Goal: Task Accomplishment & Management: Complete application form

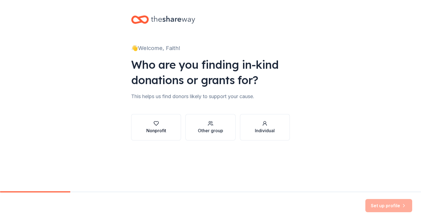
click at [152, 130] on div "Nonprofit" at bounding box center [156, 130] width 20 height 7
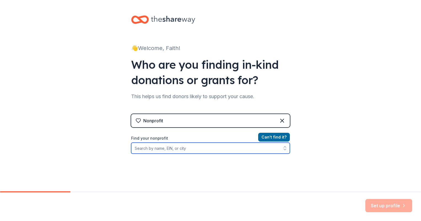
click at [245, 151] on input "Find your nonprofit" at bounding box center [210, 148] width 159 height 11
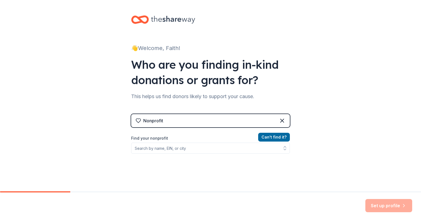
click at [208, 126] on div "Nonprofit" at bounding box center [210, 120] width 159 height 13
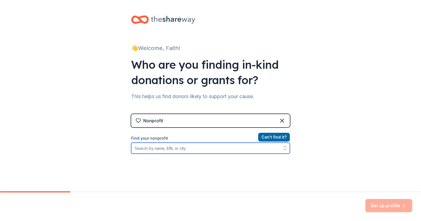
click at [196, 148] on input "Find your nonprofit" at bounding box center [210, 148] width 159 height 11
type input "F"
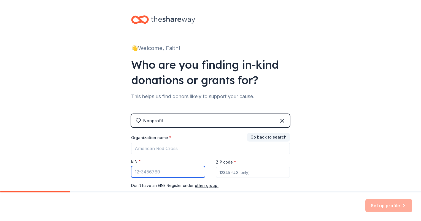
click at [194, 171] on input "EIN *" at bounding box center [168, 172] width 74 height 12
click at [163, 173] on input "EIN *" at bounding box center [168, 172] width 74 height 12
paste input "33-2934035"
type input "33-2934035"
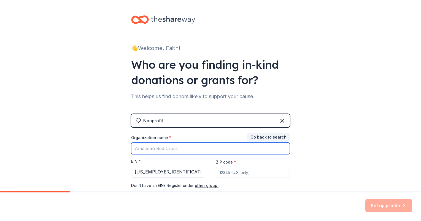
click at [168, 151] on input "Organization name *" at bounding box center [210, 149] width 159 height 12
type input "Faith Unbound"
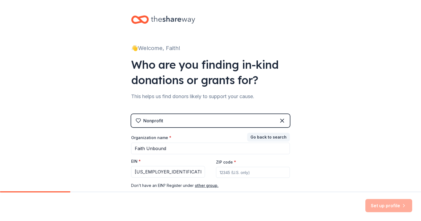
click at [255, 176] on input "ZIP code *" at bounding box center [253, 172] width 74 height 11
type input "49022"
click at [383, 207] on button "Set up profile" at bounding box center [388, 205] width 47 height 13
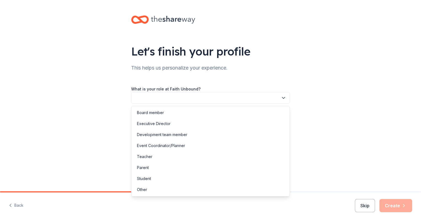
click at [238, 96] on button "button" at bounding box center [210, 98] width 159 height 12
click at [212, 128] on div "Executive Director" at bounding box center [210, 123] width 156 height 11
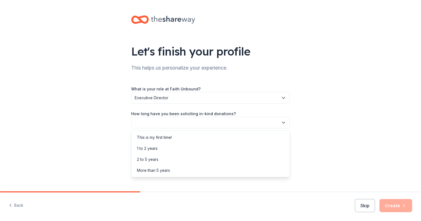
click at [214, 123] on button "button" at bounding box center [210, 123] width 159 height 12
click at [210, 139] on div "This is my first time!" at bounding box center [210, 137] width 156 height 11
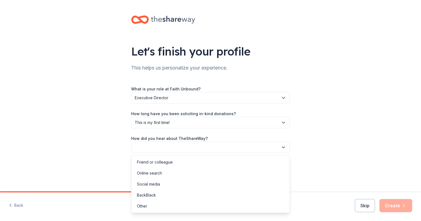
click at [209, 147] on button "button" at bounding box center [210, 148] width 159 height 12
click at [198, 181] on div "Social media" at bounding box center [210, 184] width 156 height 11
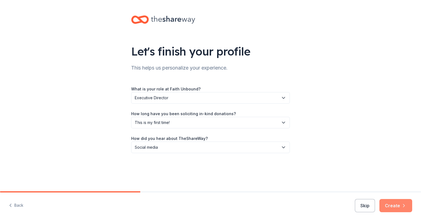
click at [389, 206] on button "Create" at bounding box center [395, 205] width 33 height 13
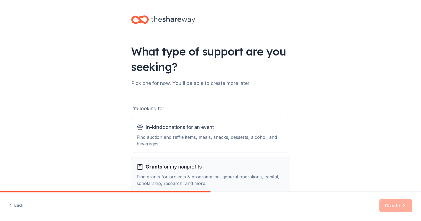
click at [240, 169] on div "Grants for my nonprofits" at bounding box center [211, 167] width 148 height 9
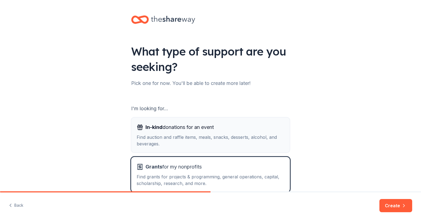
click at [237, 142] on div "Find auction and raffle items, meals, snacks, desserts, alcohol, and beverages." at bounding box center [211, 140] width 148 height 13
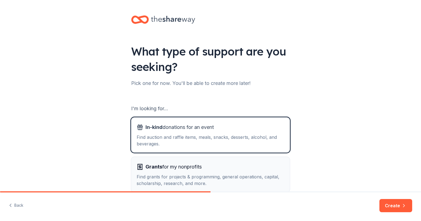
click at [237, 166] on div "Grants for my nonprofits" at bounding box center [211, 167] width 148 height 9
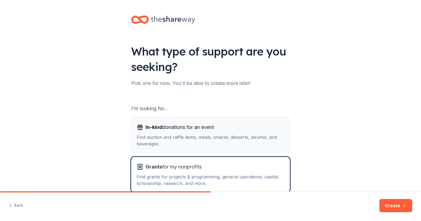
click at [269, 143] on div "Find auction and raffle items, meals, snacks, desserts, alcohol, and beverages." at bounding box center [211, 140] width 148 height 13
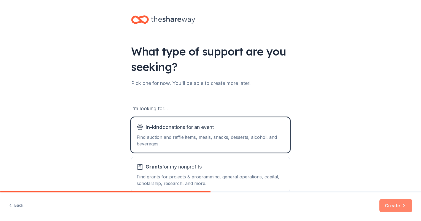
click at [395, 205] on button "Create" at bounding box center [395, 205] width 33 height 13
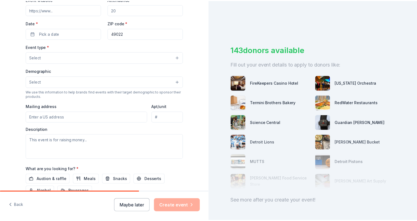
scroll to position [127, 0]
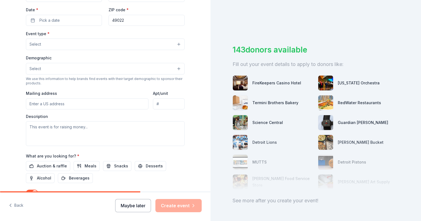
click at [140, 204] on button "Maybe later" at bounding box center [133, 205] width 36 height 13
click at [142, 208] on button "Maybe later" at bounding box center [133, 205] width 36 height 13
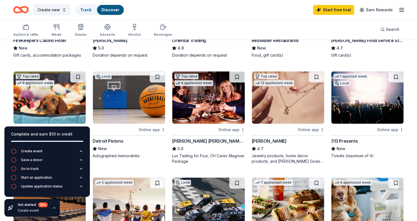
scroll to position [116, 0]
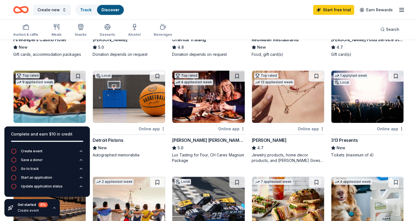
click at [138, 107] on img at bounding box center [129, 97] width 72 height 52
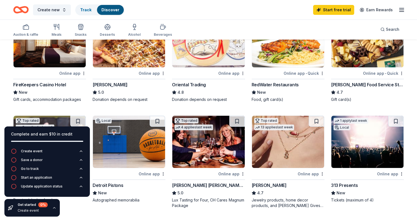
scroll to position [0, 0]
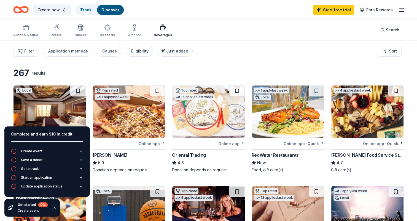
click at [161, 33] on div "Beverages" at bounding box center [163, 35] width 18 height 4
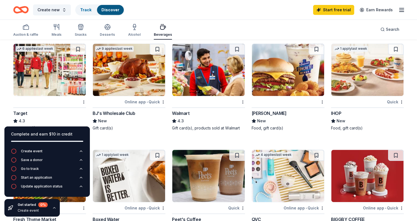
scroll to position [222, 0]
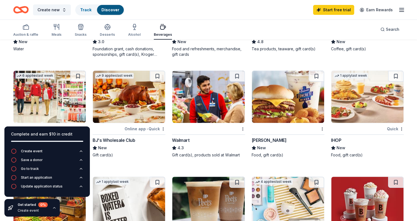
click at [204, 107] on img at bounding box center [208, 97] width 72 height 52
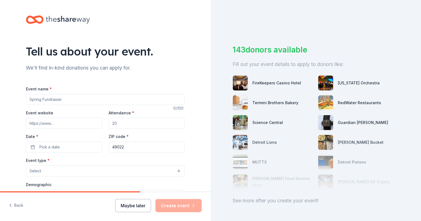
click at [137, 204] on button "Maybe later" at bounding box center [133, 205] width 36 height 13
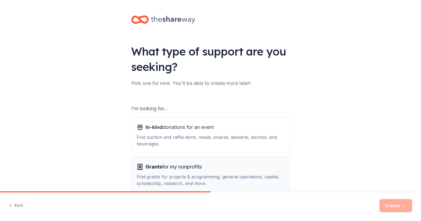
click at [158, 164] on span "Grants for my nonprofits" at bounding box center [173, 167] width 56 height 9
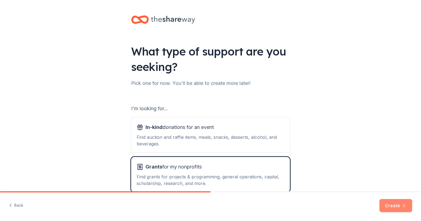
click at [386, 202] on button "Create" at bounding box center [395, 205] width 33 height 13
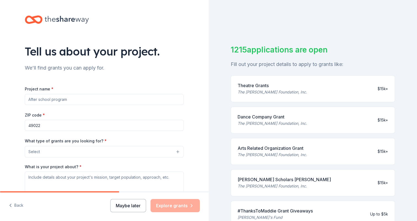
click at [139, 204] on button "Maybe later" at bounding box center [128, 205] width 36 height 13
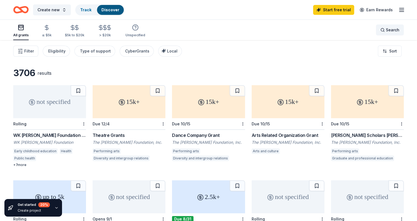
click at [388, 32] on span "Search" at bounding box center [391, 30] width 13 height 7
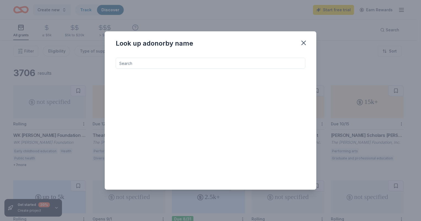
click at [257, 67] on input at bounding box center [210, 63] width 189 height 11
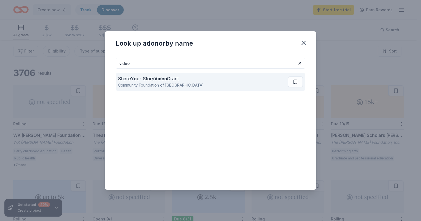
click at [171, 79] on div "Shar e Y o ur St o ry Video Grant" at bounding box center [161, 78] width 86 height 7
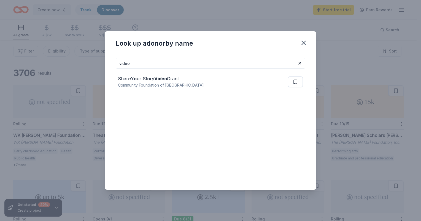
click at [286, 60] on input "video" at bounding box center [210, 63] width 189 height 11
click at [286, 60] on input "vide" at bounding box center [210, 63] width 189 height 11
type input "v"
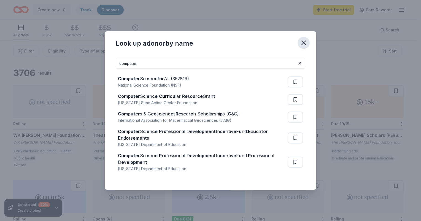
type input "computer"
click at [301, 42] on icon "button" at bounding box center [304, 43] width 8 height 8
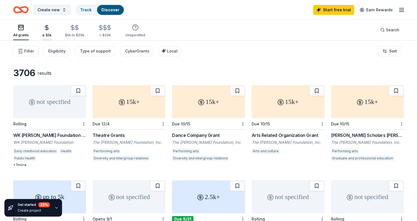
click at [49, 28] on icon "button" at bounding box center [46, 28] width 6 height 6
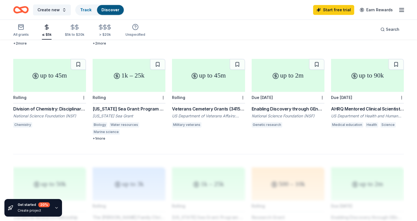
scroll to position [310, 0]
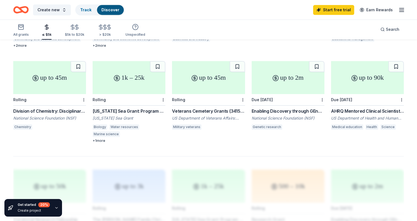
click at [401, 11] on icon "button" at bounding box center [401, 10] width 7 height 7
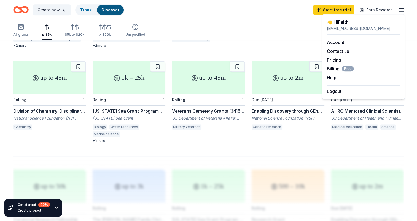
click at [401, 11] on icon "button" at bounding box center [401, 10] width 7 height 7
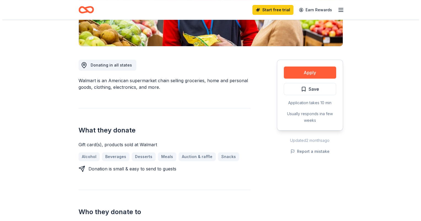
scroll to position [119, 0]
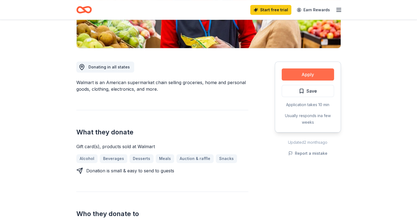
click at [306, 77] on button "Apply" at bounding box center [307, 75] width 52 height 12
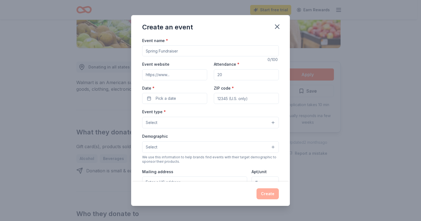
click at [225, 54] on input "Event name *" at bounding box center [210, 50] width 137 height 11
type input "Faith Unbound Back Pack Give Away"
click at [193, 76] on input "Event website" at bounding box center [174, 74] width 65 height 11
click at [226, 76] on input "Attendance *" at bounding box center [246, 74] width 65 height 11
type input "170"
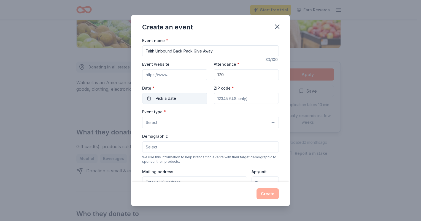
click at [188, 102] on button "Pick a date" at bounding box center [174, 98] width 65 height 11
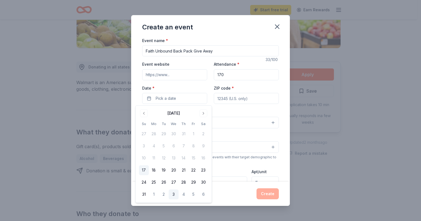
click at [172, 195] on button "3" at bounding box center [173, 195] width 10 height 10
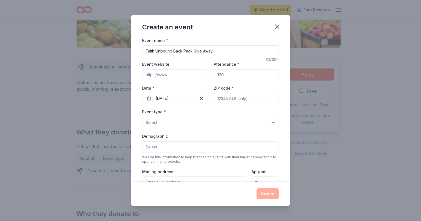
click at [248, 102] on input "ZIP code *" at bounding box center [246, 98] width 65 height 11
type input "49022"
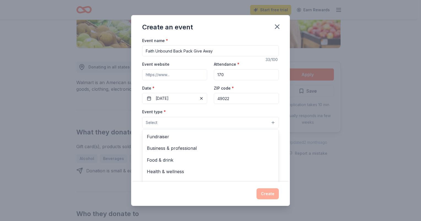
click at [206, 122] on button "Select" at bounding box center [210, 123] width 137 height 12
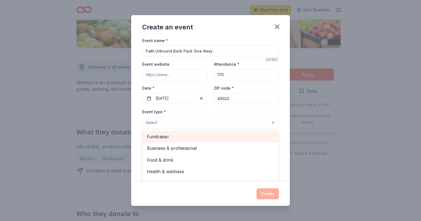
click at [244, 141] on div "Fundraiser" at bounding box center [210, 137] width 136 height 12
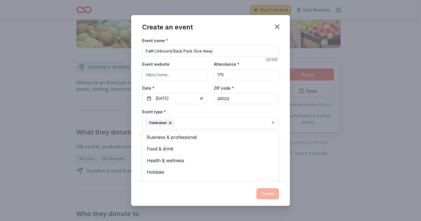
click at [285, 138] on div "Event name * Faith Unbound Back Pack Give Away 33 /100 Event website Attendance…" at bounding box center [210, 109] width 159 height 145
click at [241, 150] on button "Select" at bounding box center [210, 148] width 137 height 12
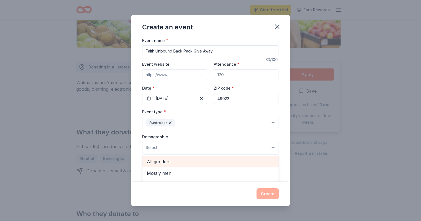
click at [233, 163] on span "All genders" at bounding box center [210, 161] width 127 height 7
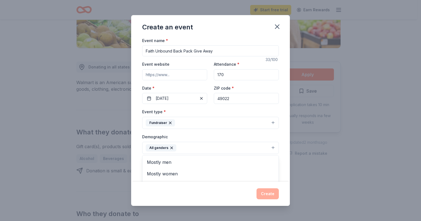
click at [281, 149] on div "Event name * Faith Unbound Back Pack Give Away 33 /100 Event website Attendance…" at bounding box center [210, 109] width 159 height 145
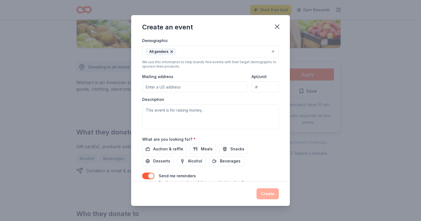
scroll to position [97, 0]
drag, startPoint x: 296, startPoint y: 176, endPoint x: 296, endPoint y: 169, distance: 6.6
click at [296, 169] on div "Create an event Event name * Faith Unbound Back Pack Give Away 33 /100 Event we…" at bounding box center [210, 110] width 421 height 221
click at [231, 89] on input "Mailing address" at bounding box center [194, 86] width 105 height 11
type input "604 O'Brien Dr"
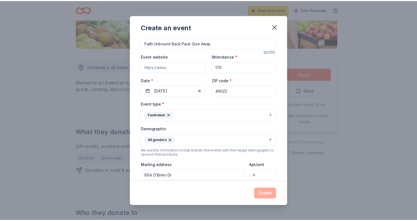
scroll to position [0, 0]
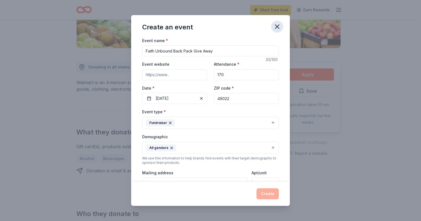
click at [277, 28] on icon "button" at bounding box center [277, 27] width 8 height 8
